Goal: Information Seeking & Learning: Learn about a topic

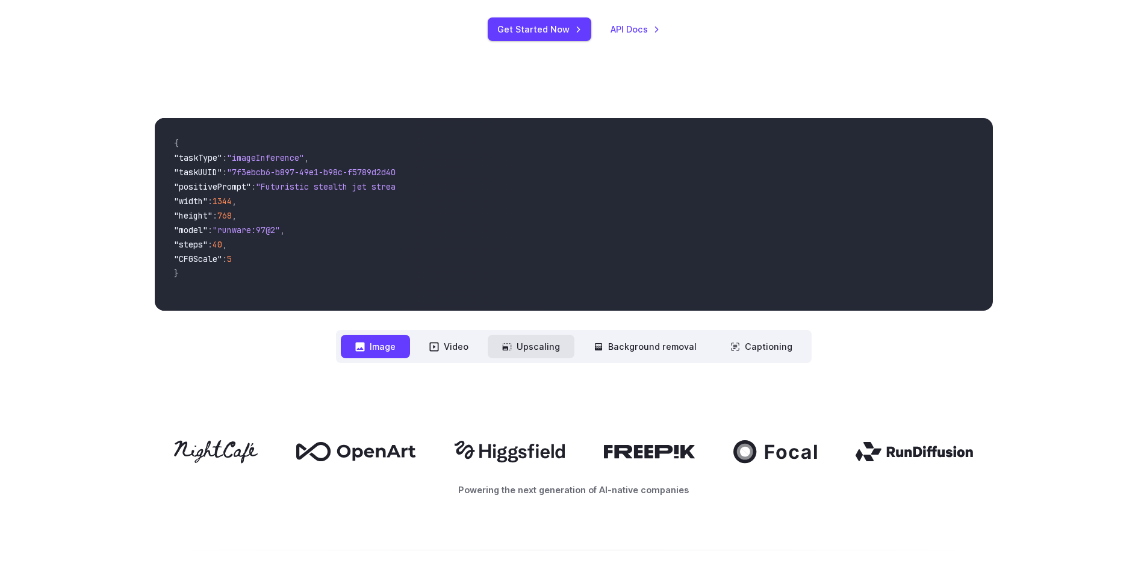
click at [565, 349] on button "Upscaling" at bounding box center [531, 346] width 87 height 23
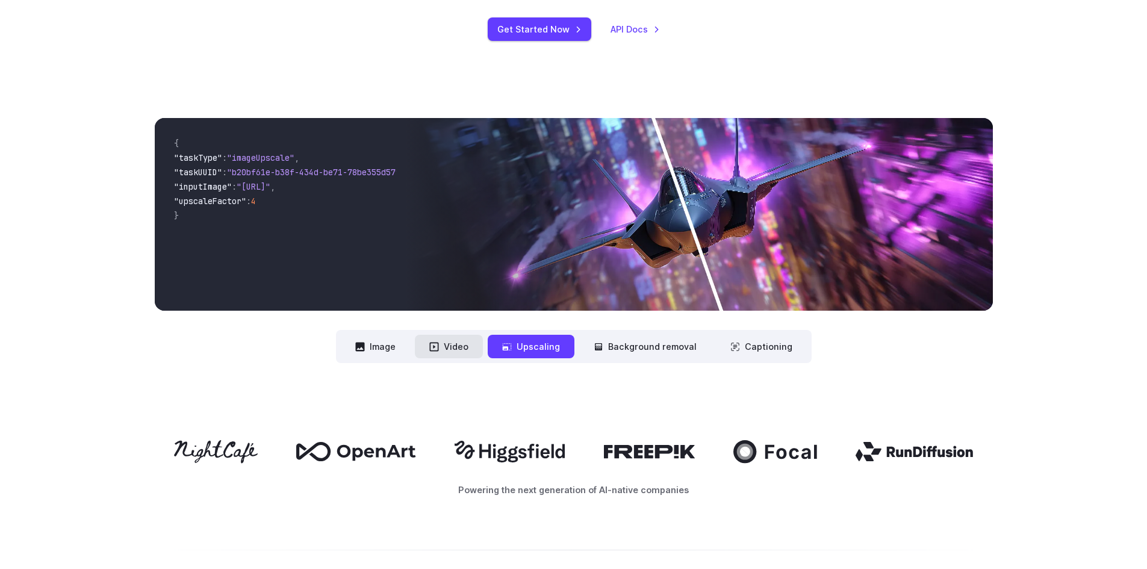
click at [446, 349] on button "Video" at bounding box center [449, 346] width 68 height 23
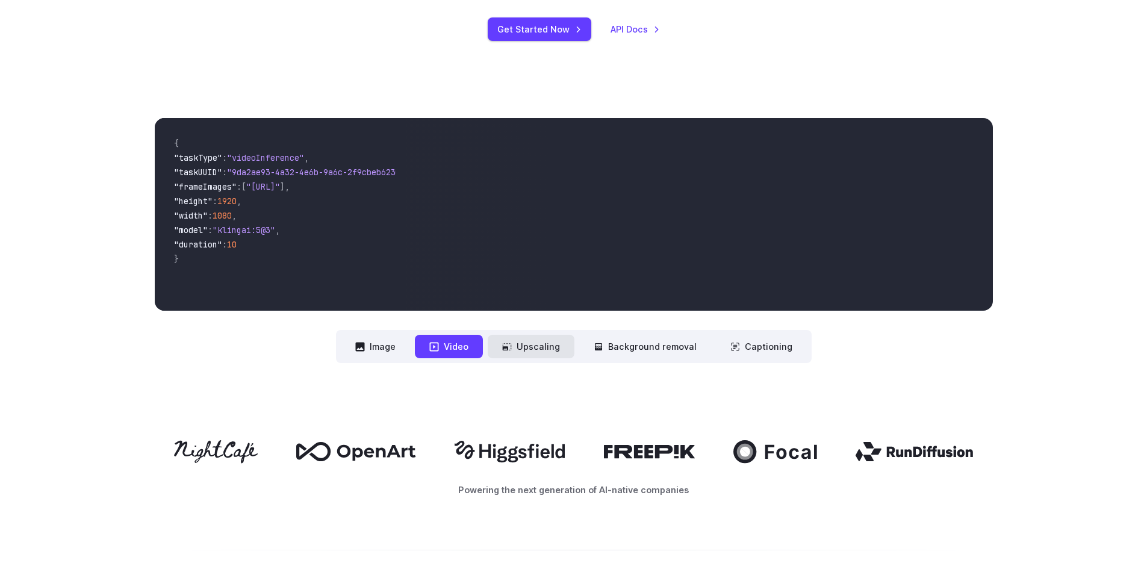
click at [567, 349] on button "Upscaling" at bounding box center [531, 346] width 87 height 23
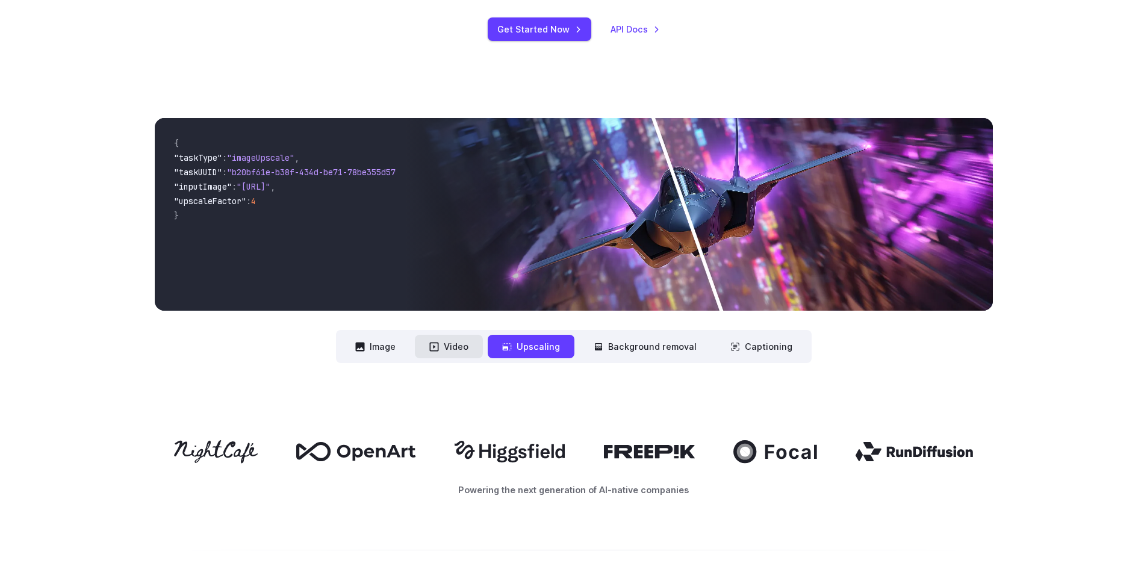
click at [437, 349] on icon at bounding box center [434, 347] width 10 height 10
click at [376, 347] on button "Image" at bounding box center [375, 346] width 69 height 23
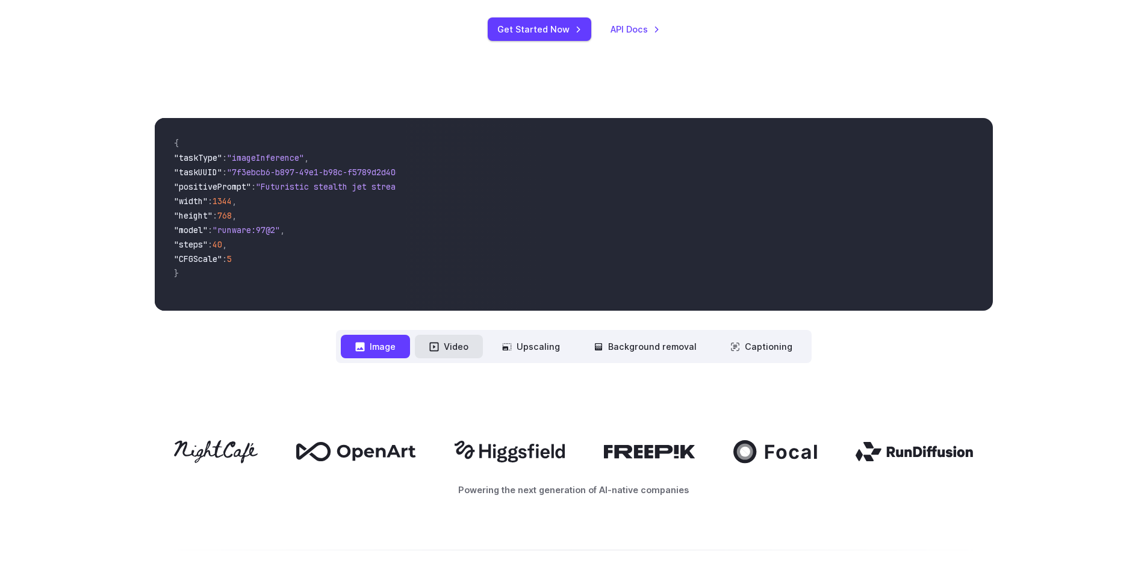
click at [462, 347] on button "Video" at bounding box center [449, 346] width 68 height 23
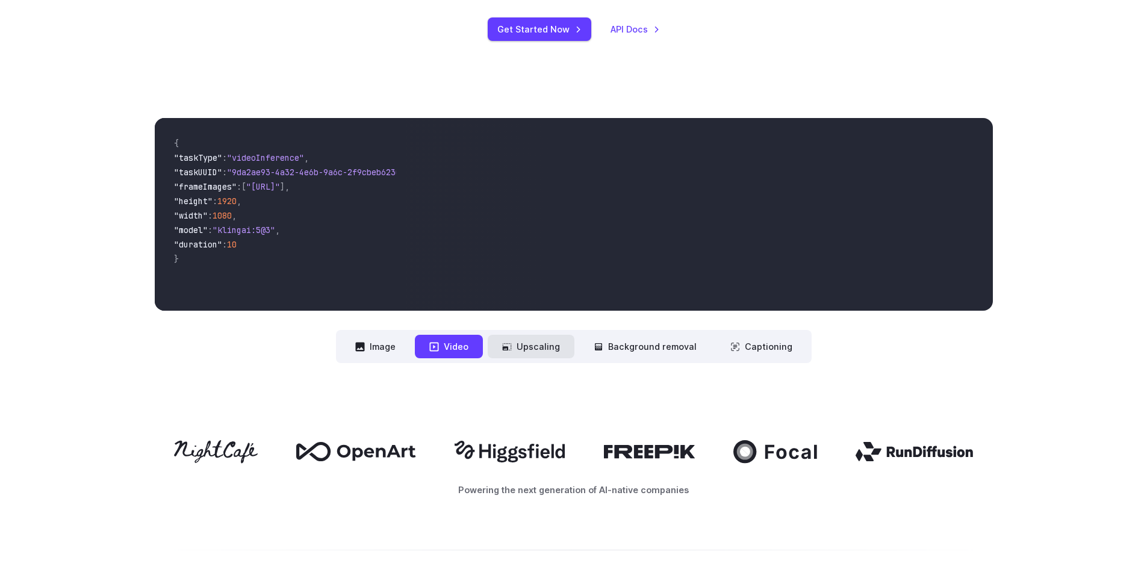
click at [552, 346] on button "Upscaling" at bounding box center [531, 346] width 87 height 23
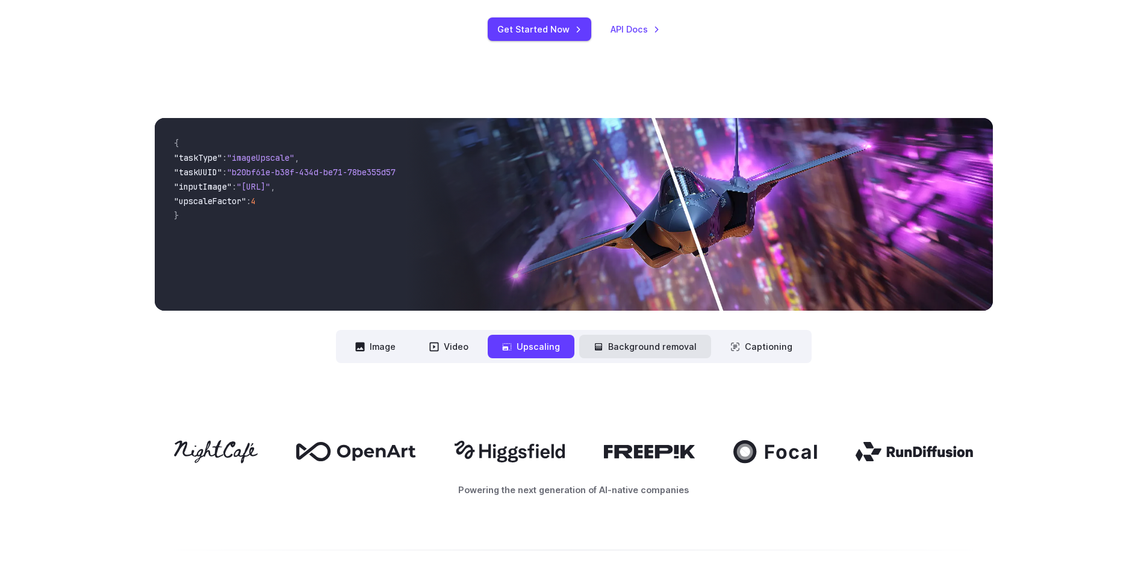
click at [622, 347] on button "Background removal" at bounding box center [645, 346] width 132 height 23
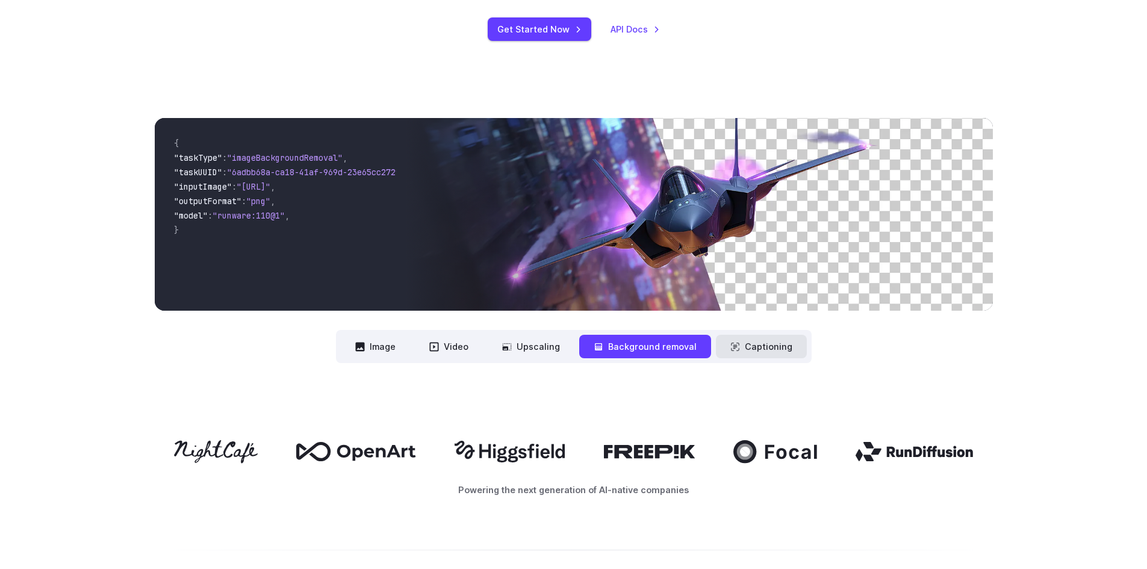
click at [748, 350] on button "Captioning" at bounding box center [761, 346] width 91 height 23
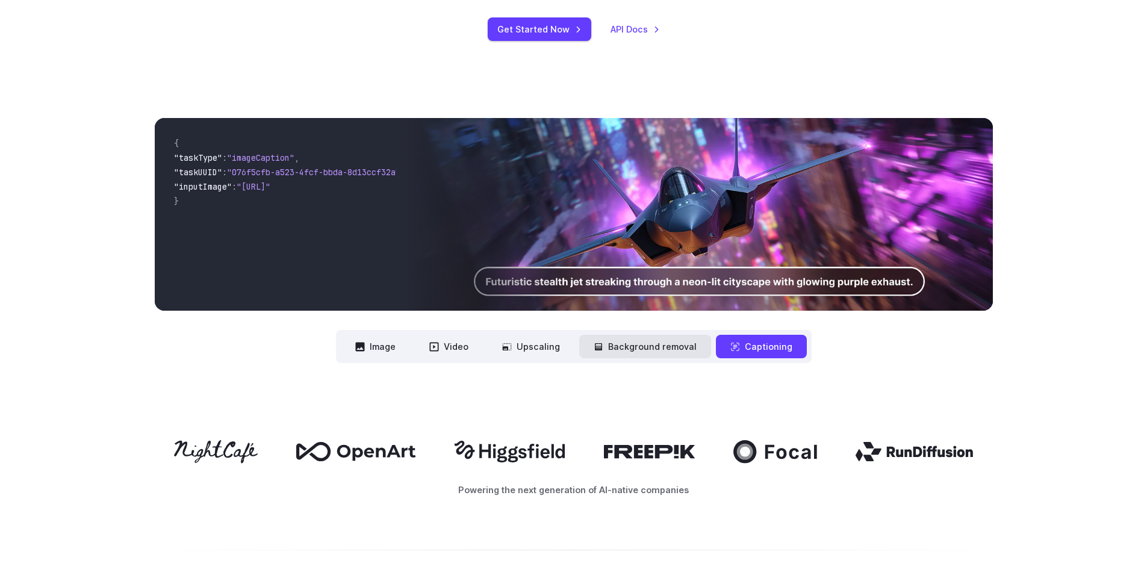
click at [656, 340] on button "Background removal" at bounding box center [645, 346] width 132 height 23
